Goal: Task Accomplishment & Management: Complete application form

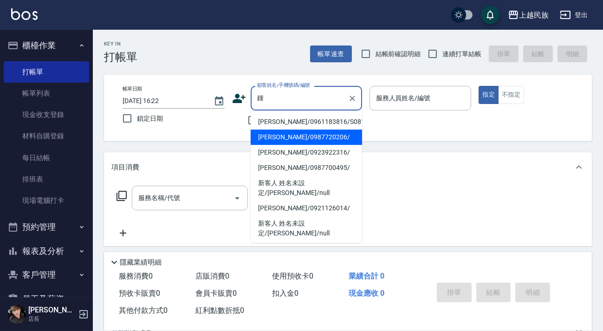
click at [302, 135] on li "[PERSON_NAME]/0987720206/" at bounding box center [306, 137] width 111 height 15
type input "[PERSON_NAME]/0987720206/"
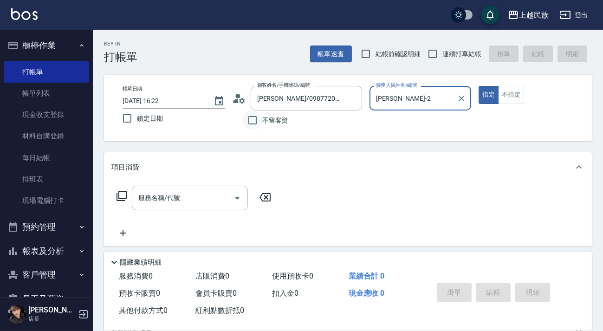
type input "[PERSON_NAME]-2"
click at [246, 100] on div "顧客姓名/手機號碼/編號 [PERSON_NAME]/0987720206/ 顧客姓名/手機號碼/編號" at bounding box center [297, 98] width 130 height 25
click at [242, 99] on icon at bounding box center [242, 101] width 6 height 6
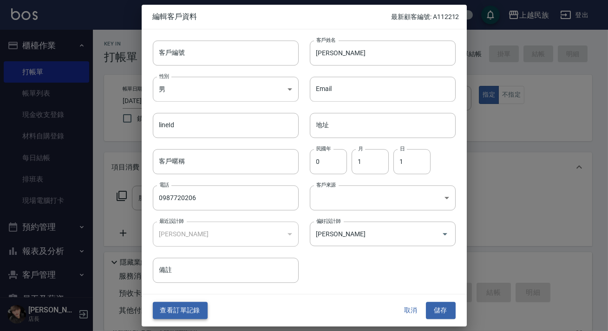
click at [190, 307] on button "查看訂單記錄" at bounding box center [180, 310] width 55 height 17
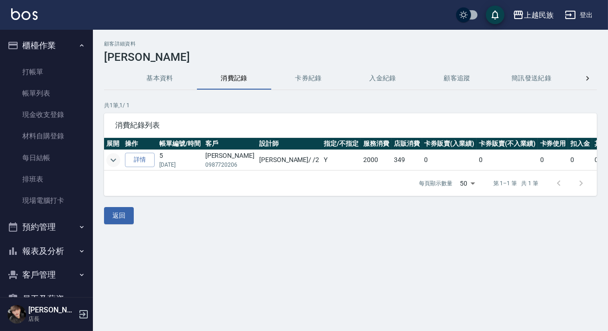
click at [113, 157] on icon "expand row" at bounding box center [113, 160] width 11 height 11
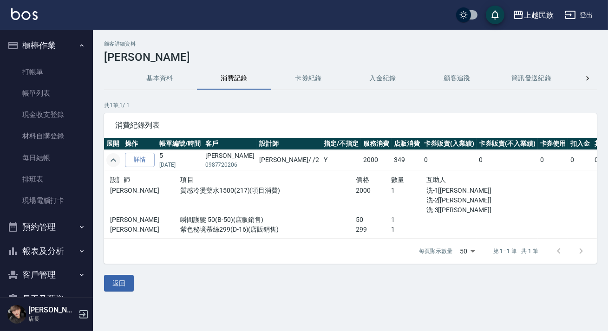
click at [33, 11] on img at bounding box center [24, 14] width 26 height 12
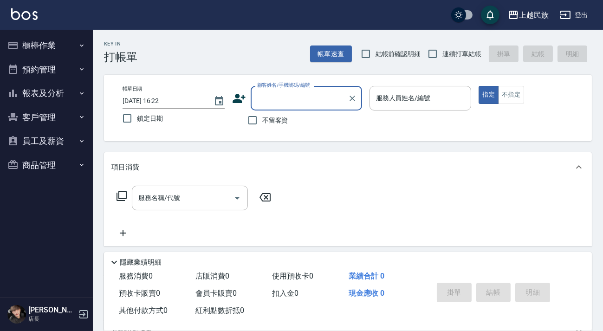
click at [39, 40] on button "櫃檯作業" at bounding box center [46, 45] width 85 height 24
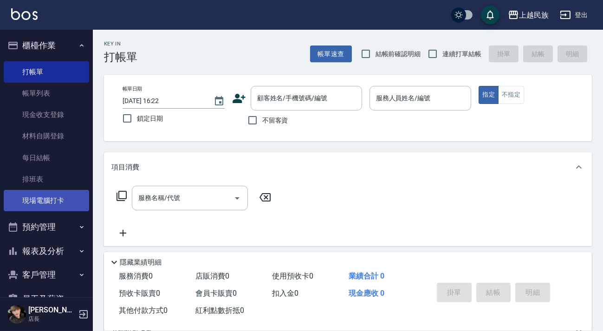
click at [52, 202] on link "現場電腦打卡" at bounding box center [46, 200] width 85 height 21
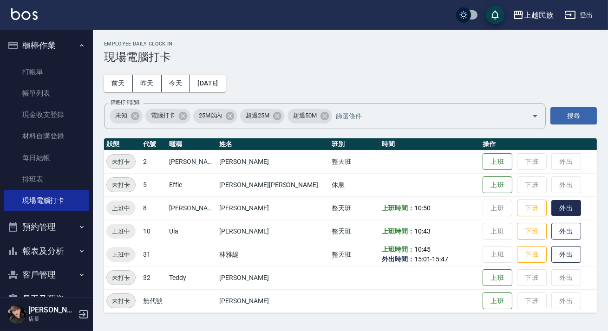
click at [551, 210] on button "外出" at bounding box center [566, 208] width 30 height 16
click at [56, 60] on ul "打帳單 帳單列表 現金收支登錄 材料自購登錄 每日結帳 排班表 現場電腦打卡" at bounding box center [46, 137] width 85 height 158
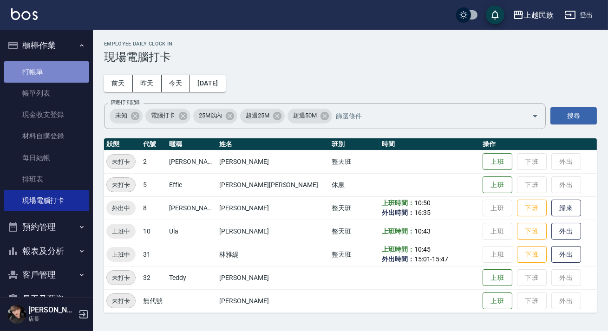
click at [55, 64] on link "打帳單" at bounding box center [46, 71] width 85 height 21
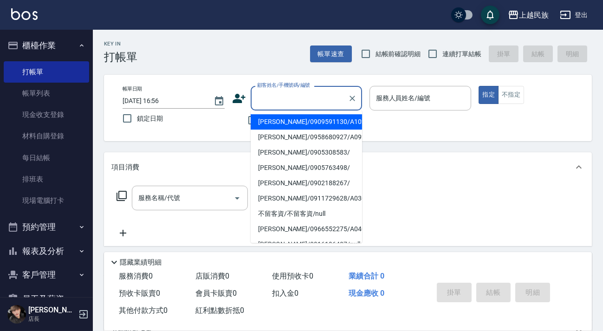
click at [307, 97] on input "顧客姓名/手機號碼/編號" at bounding box center [299, 98] width 89 height 16
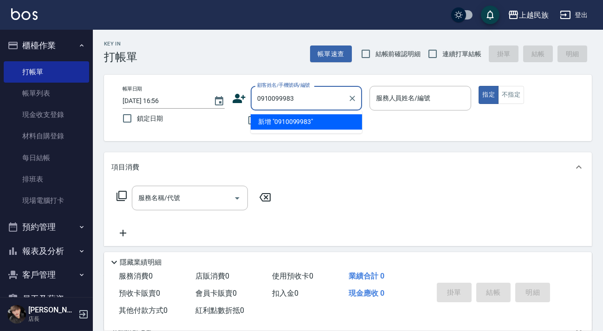
click at [290, 124] on li "新增 "0910099983"" at bounding box center [306, 121] width 111 height 15
type input "0910099983"
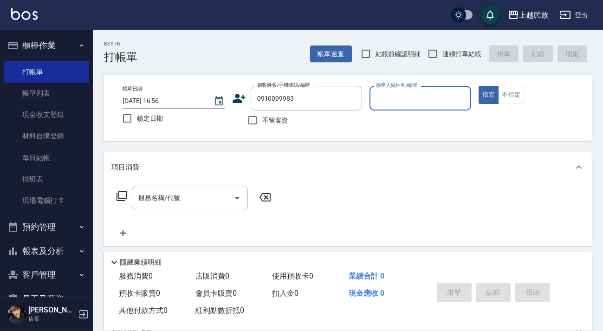
click at [243, 100] on icon at bounding box center [239, 99] width 14 height 14
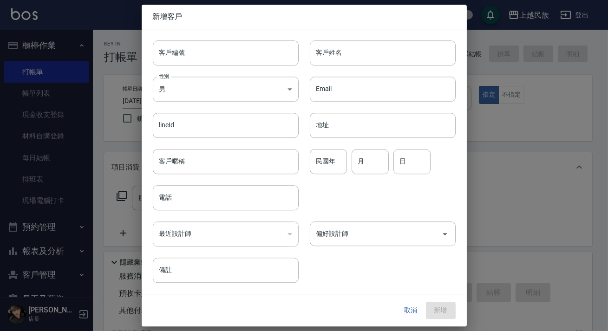
type input "0910099983"
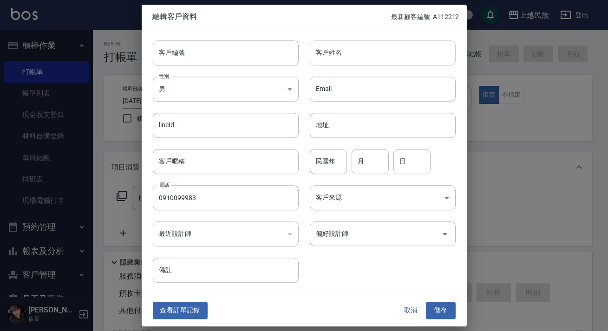
click at [382, 51] on input "客戶姓名" at bounding box center [383, 52] width 146 height 25
type input "[PERSON_NAME]"
click at [269, 86] on body "上越民族 登出 櫃檯作業 打帳單 帳單列表 現金收支登錄 材料自購登錄 每日結帳 排班表 現場電腦打卡 預約管理 預約管理 單日預約紀錄 單週預約紀錄 報表及…" at bounding box center [304, 226] width 608 height 452
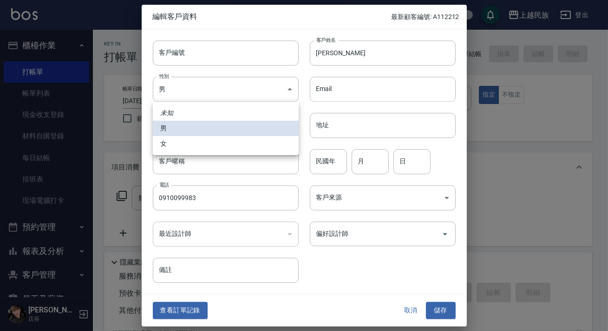
click at [242, 140] on li "女" at bounding box center [226, 143] width 146 height 15
type input "[DEMOGRAPHIC_DATA]"
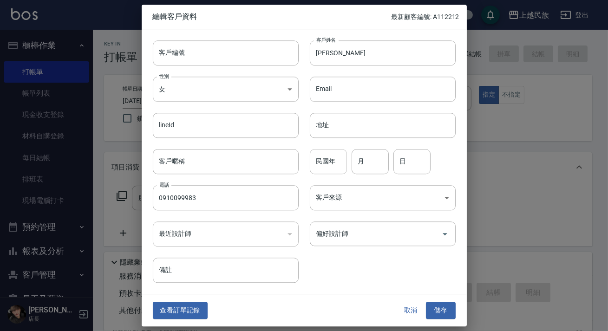
click at [329, 160] on input "民國年" at bounding box center [328, 161] width 37 height 25
type input "61"
type input "4"
type input "5"
click at [216, 59] on input "客戶編號" at bounding box center [226, 52] width 146 height 25
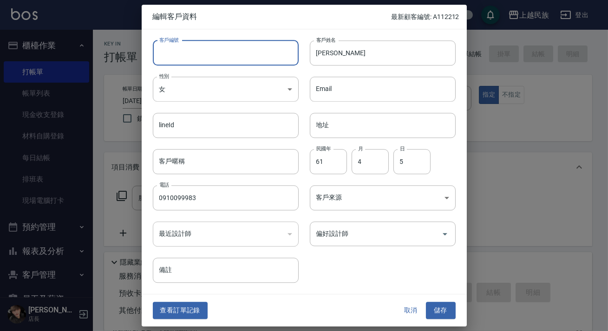
type input "u"
click at [374, 243] on div "偏好設計師" at bounding box center [383, 234] width 146 height 25
type input "U040521"
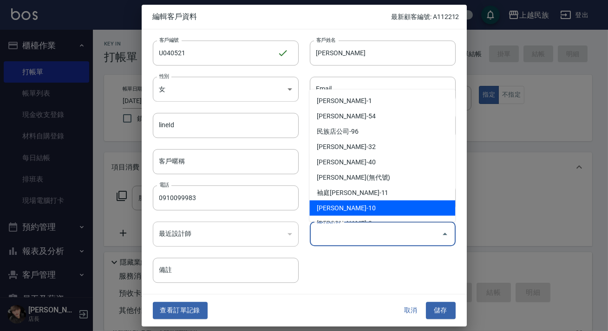
click at [358, 204] on li "[PERSON_NAME]-10" at bounding box center [382, 207] width 146 height 15
type input "[PERSON_NAME]"
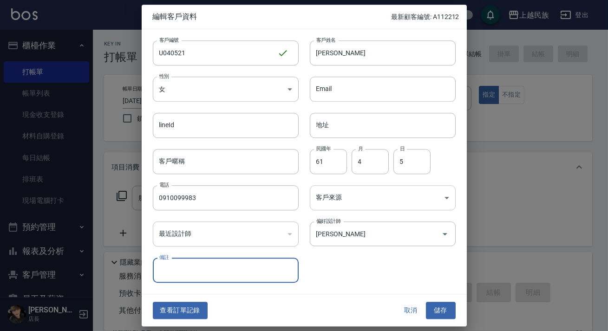
click at [358, 199] on body "上越民族 登出 櫃檯作業 打帳單 帳單列表 現金收支登錄 材料自購登錄 每日結帳 排班表 現場電腦打卡 預約管理 預約管理 單日預約紀錄 單週預約紀錄 報表及…" at bounding box center [304, 226] width 608 height 452
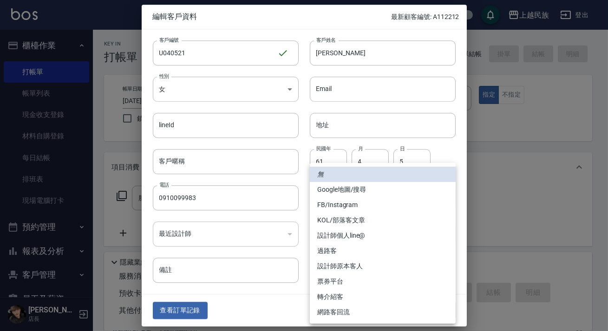
click at [361, 208] on li "FB/Instagram" at bounding box center [383, 204] width 146 height 15
type input "FB/Instagram"
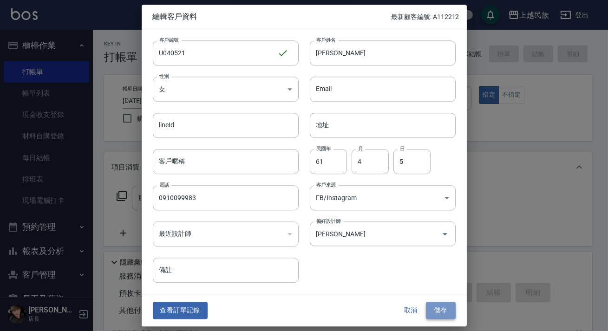
click at [445, 308] on button "儲存" at bounding box center [441, 310] width 30 height 17
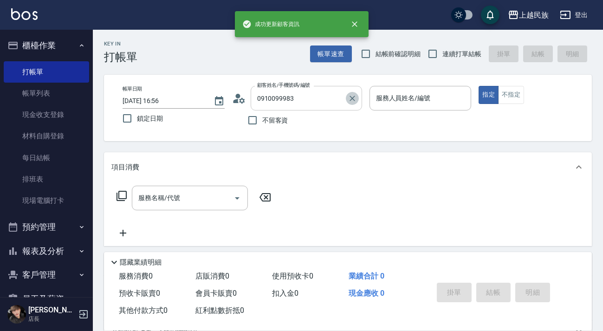
click at [357, 100] on icon "Clear" at bounding box center [352, 98] width 9 height 9
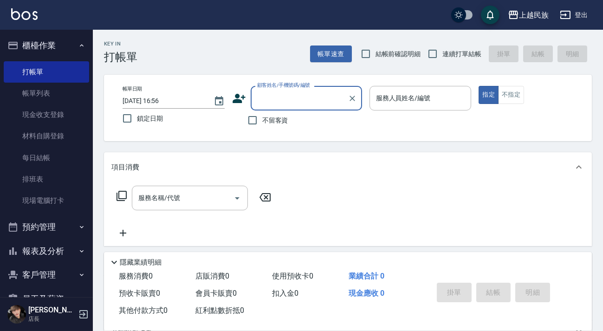
click at [291, 103] on input "顧客姓名/手機號碼/編號" at bounding box center [299, 98] width 89 height 16
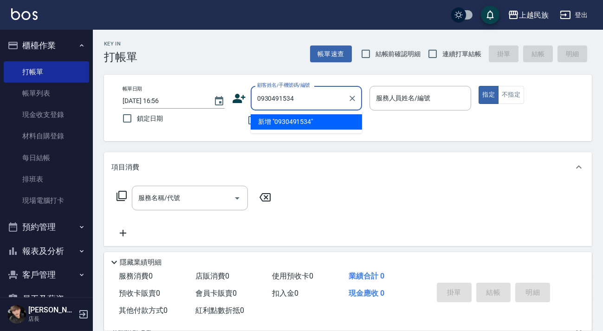
click at [292, 121] on li "新增 "0930491534"" at bounding box center [306, 121] width 111 height 15
type input "0930491534"
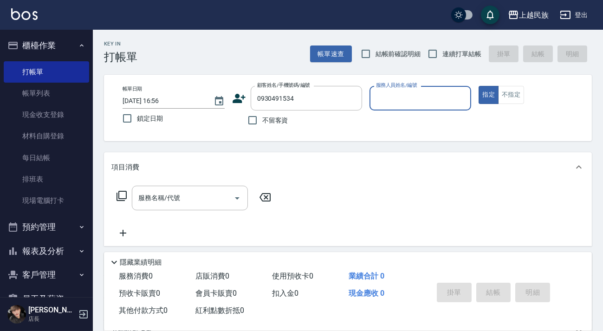
click at [243, 101] on icon at bounding box center [239, 99] width 14 height 14
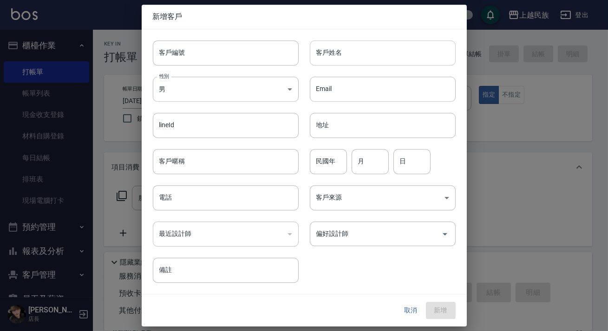
type input "0930491534"
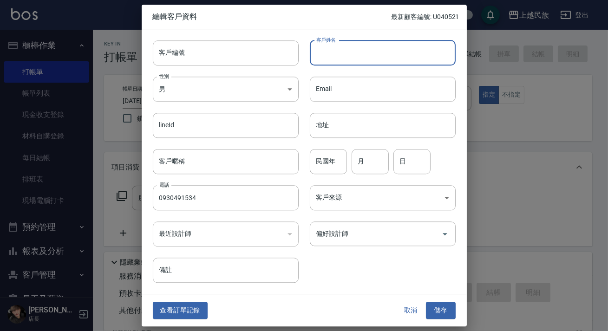
click at [340, 60] on input "客戶姓名" at bounding box center [383, 52] width 146 height 25
type input "[PERSON_NAME]"
click at [215, 93] on body "上越民族 登出 櫃檯作業 打帳單 帳單列表 現金收支登錄 材料自購登錄 每日結帳 排班表 現場電腦打卡 預約管理 預約管理 單日預約紀錄 單週預約紀錄 報表及…" at bounding box center [304, 226] width 608 height 452
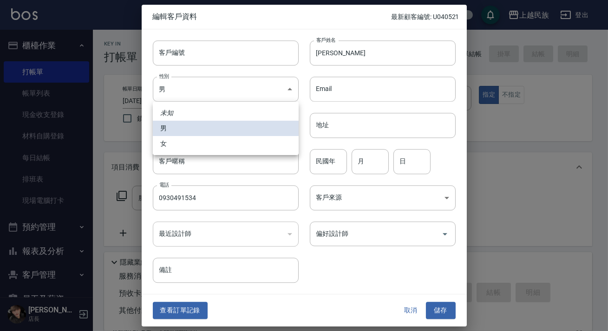
click at [198, 145] on li "女" at bounding box center [226, 143] width 146 height 15
type input "[DEMOGRAPHIC_DATA]"
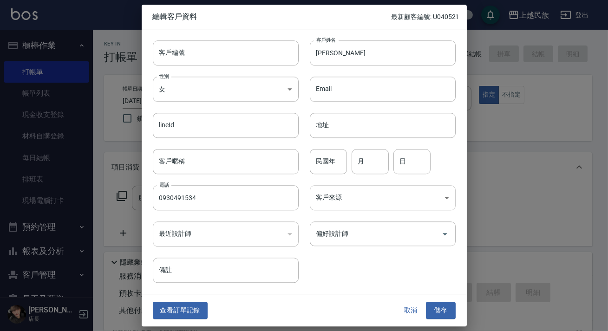
click at [330, 195] on body "上越民族 登出 櫃檯作業 打帳單 帳單列表 現金收支登錄 材料自購登錄 每日結帳 排班表 現場電腦打卡 預約管理 預約管理 單日預約紀錄 單週預約紀錄 報表及…" at bounding box center [304, 226] width 608 height 452
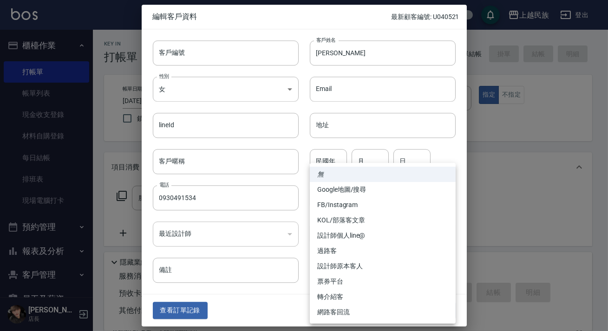
click at [347, 203] on li "FB/Instagram" at bounding box center [383, 204] width 146 height 15
type input "FB/Instagram"
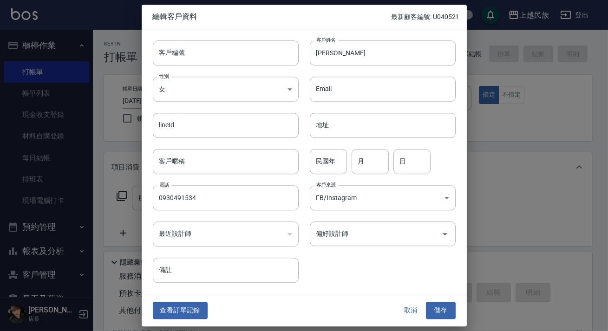
click at [344, 222] on div "偏好設計師" at bounding box center [383, 234] width 146 height 25
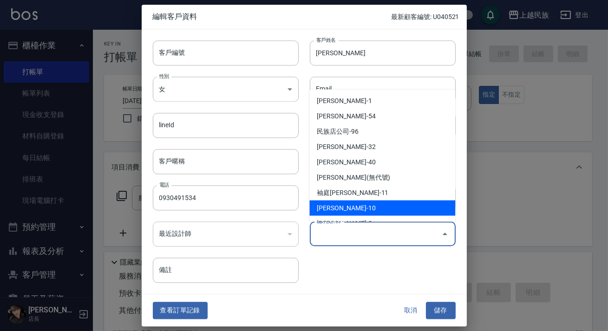
click at [366, 201] on li "[PERSON_NAME]-10" at bounding box center [382, 207] width 146 height 15
type input "[PERSON_NAME]"
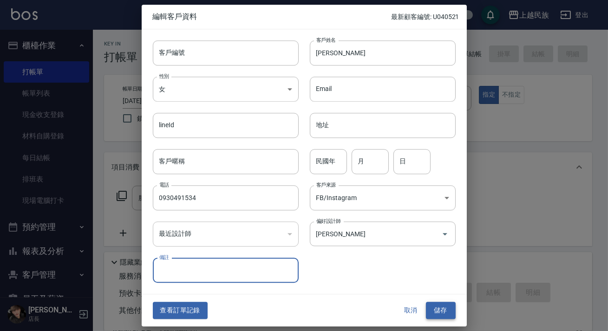
click at [450, 315] on button "儲存" at bounding box center [441, 310] width 30 height 17
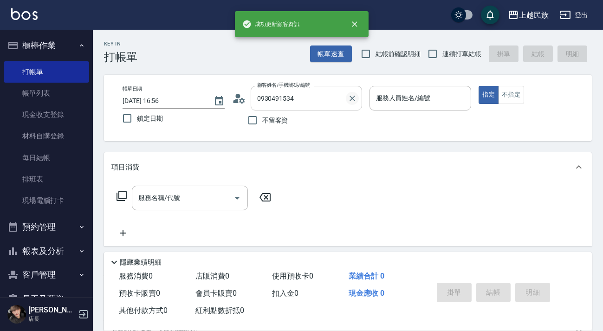
click at [354, 101] on icon "Clear" at bounding box center [352, 98] width 9 height 9
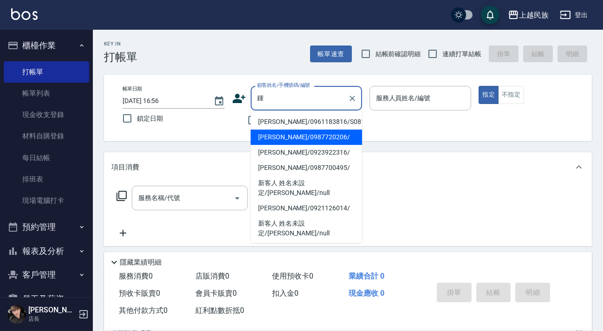
click at [311, 135] on li "[PERSON_NAME]/0987720206/" at bounding box center [306, 137] width 111 height 15
type input "[PERSON_NAME]/0987720206/"
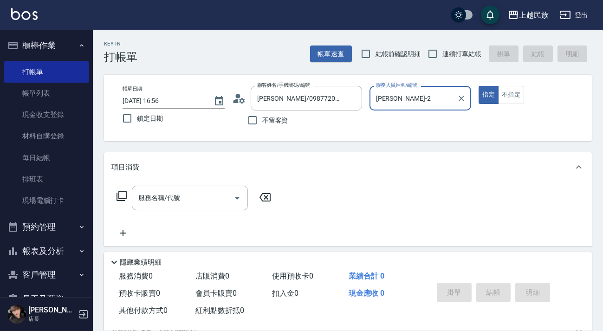
type input "[PERSON_NAME]-2"
click at [239, 103] on icon at bounding box center [239, 99] width 14 height 14
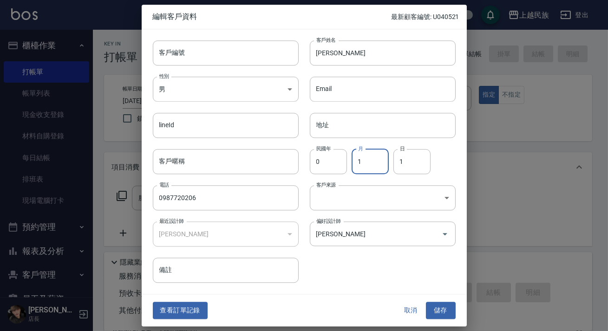
click at [379, 164] on input "1" at bounding box center [370, 161] width 37 height 25
type input "2"
click at [393, 163] on div "民國年 0 民國年 月 2 月 日 1 日" at bounding box center [377, 156] width 157 height 36
click at [404, 157] on input "1" at bounding box center [411, 161] width 37 height 25
type input "6"
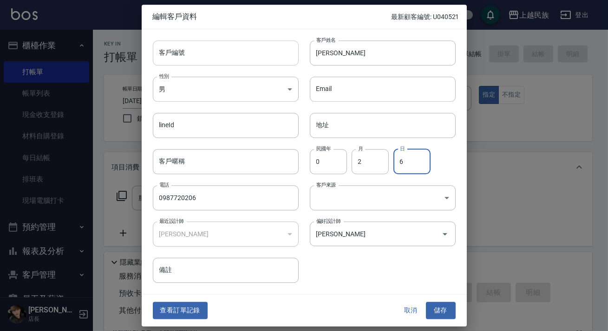
click at [257, 56] on input "客戶編號" at bounding box center [226, 52] width 146 height 25
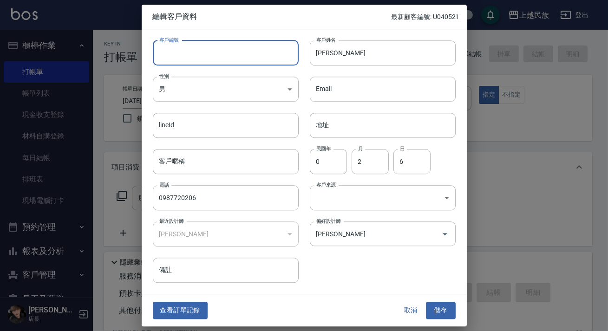
type input "＿"
type input "a"
type input "A020611"
click at [434, 309] on button "儲存" at bounding box center [441, 310] width 30 height 17
